Goal: Task Accomplishment & Management: Use online tool/utility

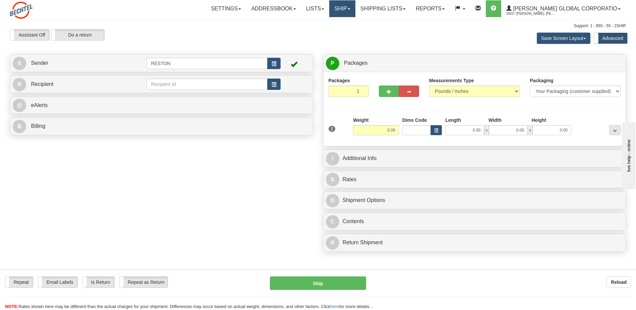
click at [350, 9] on span at bounding box center [349, 8] width 3 height 1
click at [422, 23] on div "Toggle navigation Settings Shipping Preferences Fields Preferences New" at bounding box center [318, 155] width 636 height 310
click at [411, 11] on link "Shipping lists" at bounding box center [382, 8] width 55 height 17
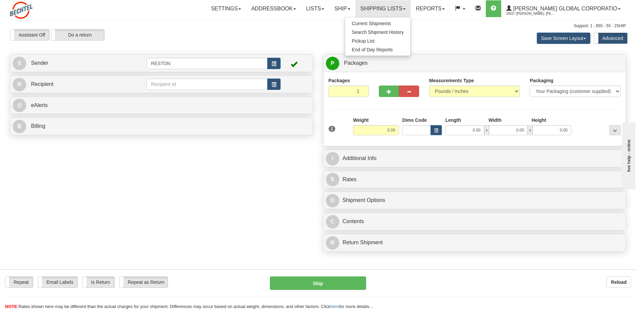
click at [452, 22] on div "Toggle navigation Settings Shipping Preferences Fields Preferences New" at bounding box center [318, 155] width 636 height 310
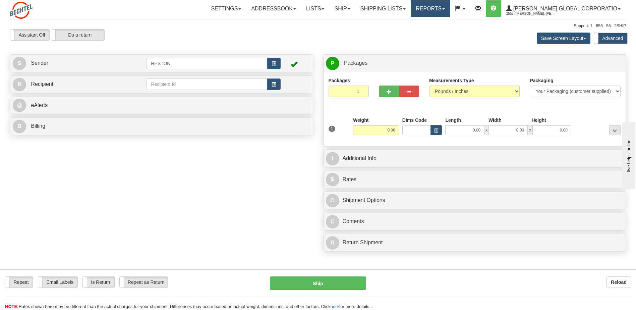
click at [450, 9] on link "Reports" at bounding box center [430, 8] width 39 height 17
click at [428, 31] on span "New Dashboard" at bounding box center [412, 31] width 34 height 5
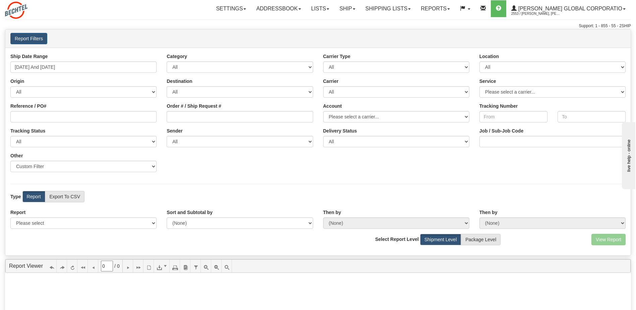
click at [555, 195] on div "Type Report Export To CSV View Map" at bounding box center [317, 196] width 625 height 11
click at [152, 91] on select "All AFGHANISTAN ALAND ISLANDS ALBANIA ALGERIA AMERICAN SAMOA ANDORRA ANGOLA ANG…" at bounding box center [83, 91] width 146 height 11
select select "US"
click at [10, 86] on select "All AFGHANISTAN ALAND ISLANDS ALBANIA ALGERIA AMERICAN SAMOA ANDORRA ANGOLA ANG…" at bounding box center [83, 91] width 146 height 11
click at [307, 94] on select "All AFGHANISTAN ALAND ISLANDS ALBANIA ALGERIA AMERICAN SAMOA ANDORRA ANGOLA ANG…" at bounding box center [240, 91] width 146 height 11
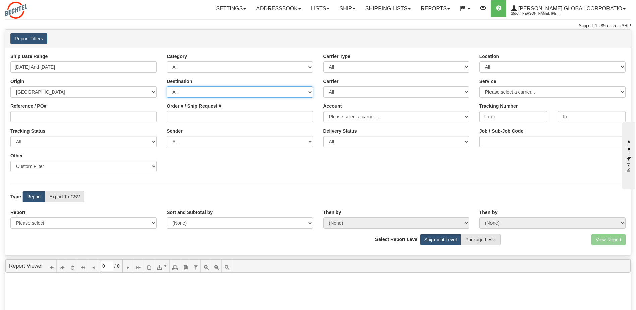
select select "GB"
click at [167, 86] on select "All AFGHANISTAN ALAND ISLANDS ALBANIA ALGERIA AMERICAN SAMOA ANDORRA ANGOLA ANG…" at bounding box center [240, 91] width 146 height 11
click at [151, 223] on select "Please select 1 Line Shipment Report Address Detail Basic Shipment Overview Can…" at bounding box center [83, 222] width 146 height 11
select select "Users\1 Line Shipment Report.trdx"
click at [10, 217] on select "Please select 1 Line Shipment Report Address Detail Basic Shipment Overview Can…" at bounding box center [83, 222] width 146 height 11
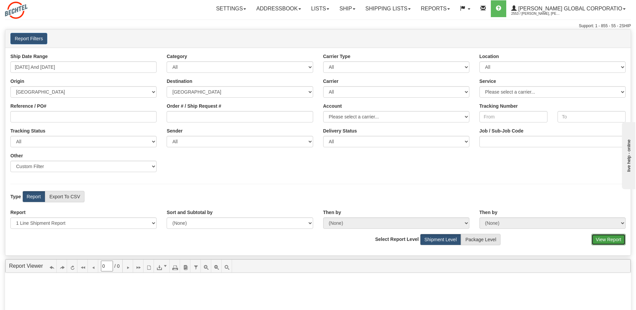
click at [610, 240] on button "View Report" at bounding box center [608, 239] width 34 height 11
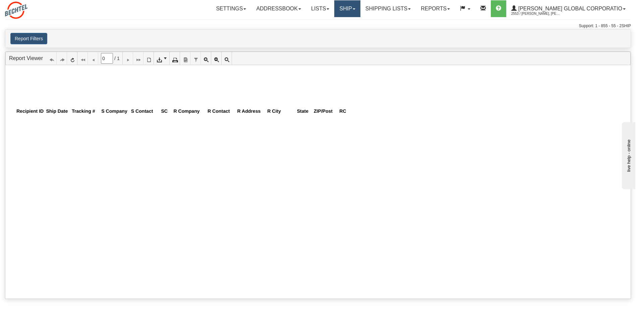
click at [360, 8] on link "Ship" at bounding box center [347, 8] width 26 height 17
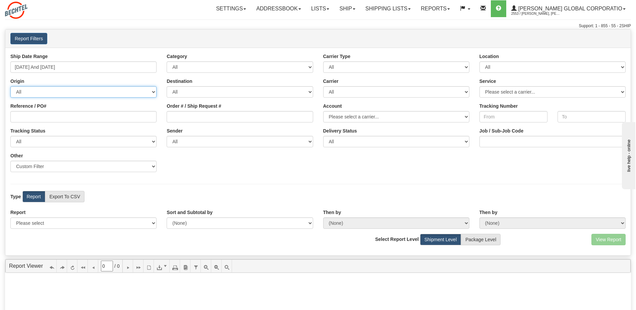
click at [152, 90] on select "All AFGHANISTAN ALAND ISLANDS ALBANIA ALGERIA AMERICAN SAMOA ANDORRA ANGOLA ANG…" at bounding box center [83, 91] width 146 height 11
click at [153, 90] on select "All AFGHANISTAN ALAND ISLANDS ALBANIA ALGERIA AMERICAN SAMOA ANDORRA ANGOLA ANG…" at bounding box center [83, 91] width 146 height 11
select select "US"
click at [10, 86] on select "All AFGHANISTAN ALAND ISLANDS ALBANIA ALGERIA AMERICAN SAMOA ANDORRA ANGOLA ANG…" at bounding box center [83, 91] width 146 height 11
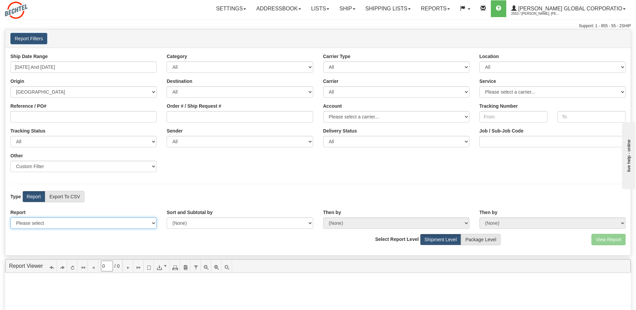
click at [152, 224] on select "Please select 1 Line Shipment Report Address Detail Basic Shipment Overview Can…" at bounding box center [83, 222] width 146 height 11
select select "Users\Address Detail.trdx"
click at [10, 217] on select "Please select 1 Line Shipment Report Address Detail Basic Shipment Overview Can…" at bounding box center [83, 222] width 146 height 11
click at [613, 236] on button "View Report" at bounding box center [608, 239] width 34 height 11
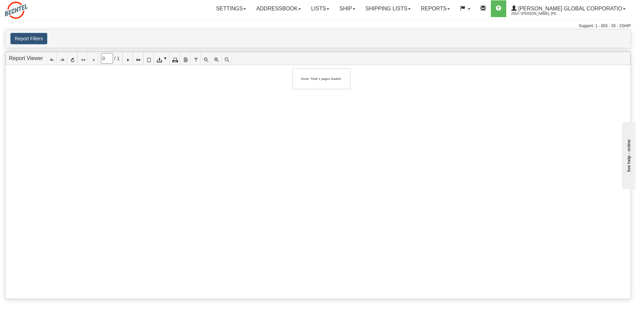
type input "1"
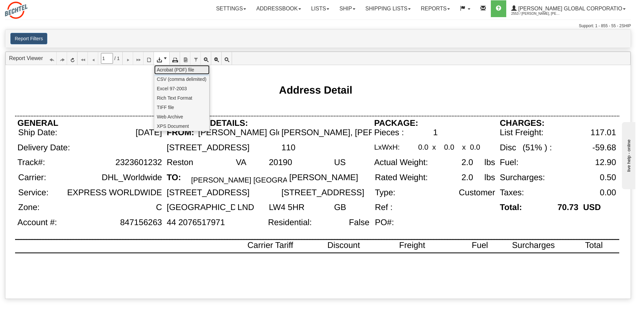
click at [167, 71] on span "Acrobat (PDF) file" at bounding box center [175, 69] width 37 height 7
